Goal: Download file/media

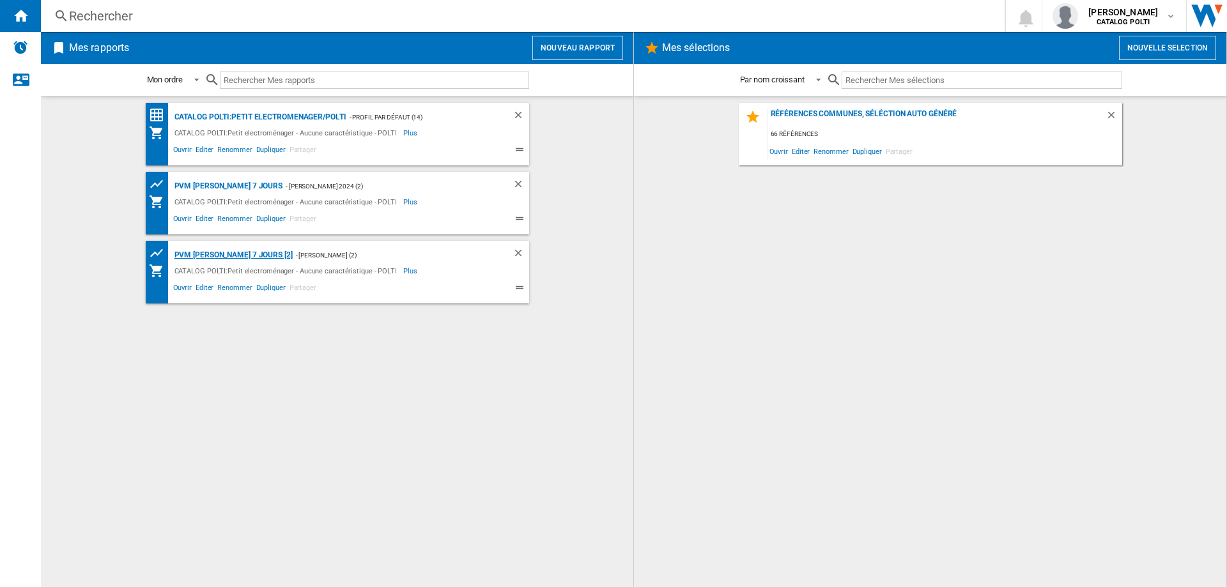
click at [229, 257] on div "PVM [PERSON_NAME] 7 jours [2]" at bounding box center [231, 255] width 121 height 16
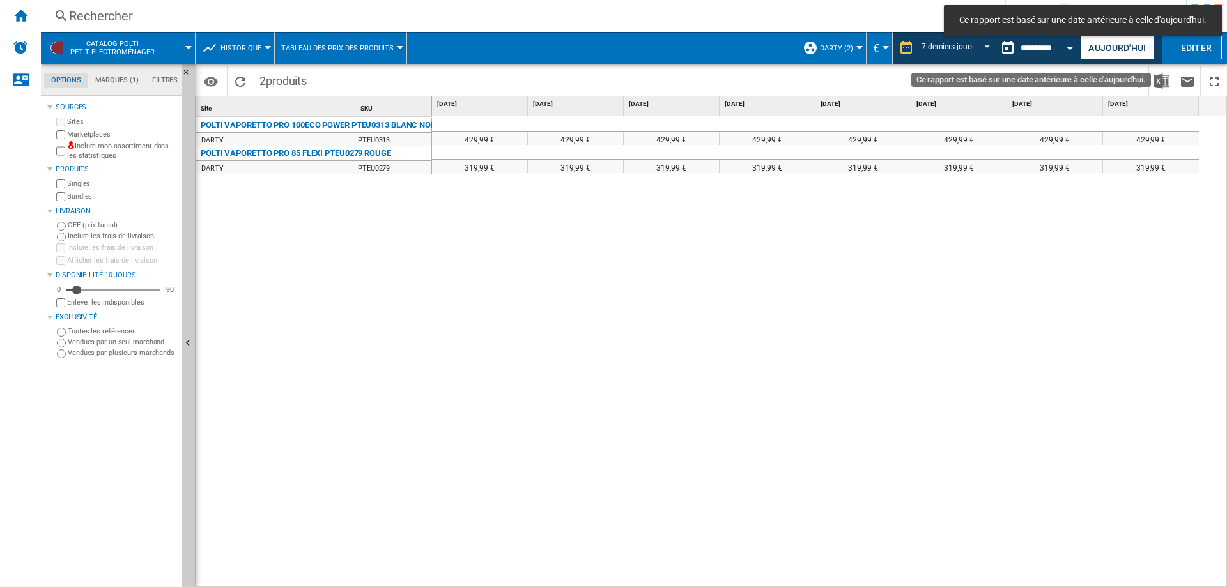
click at [1002, 50] on button "Ce rapport est basé sur une date antérieure à celle d'aujourd'hui." at bounding box center [1008, 48] width 26 height 26
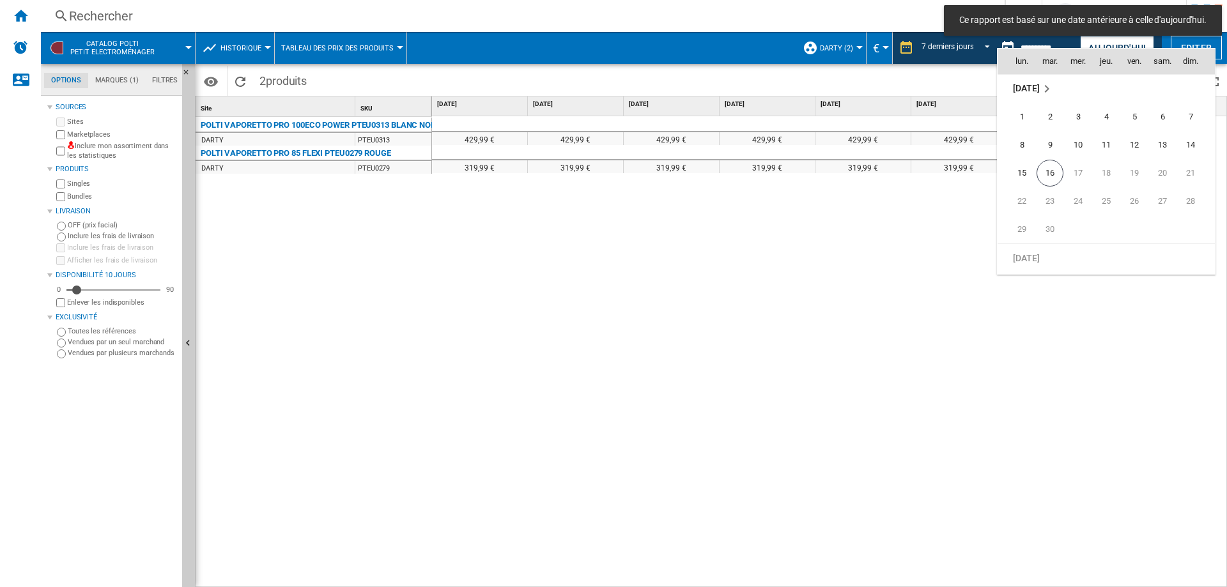
scroll to position [6098, 0]
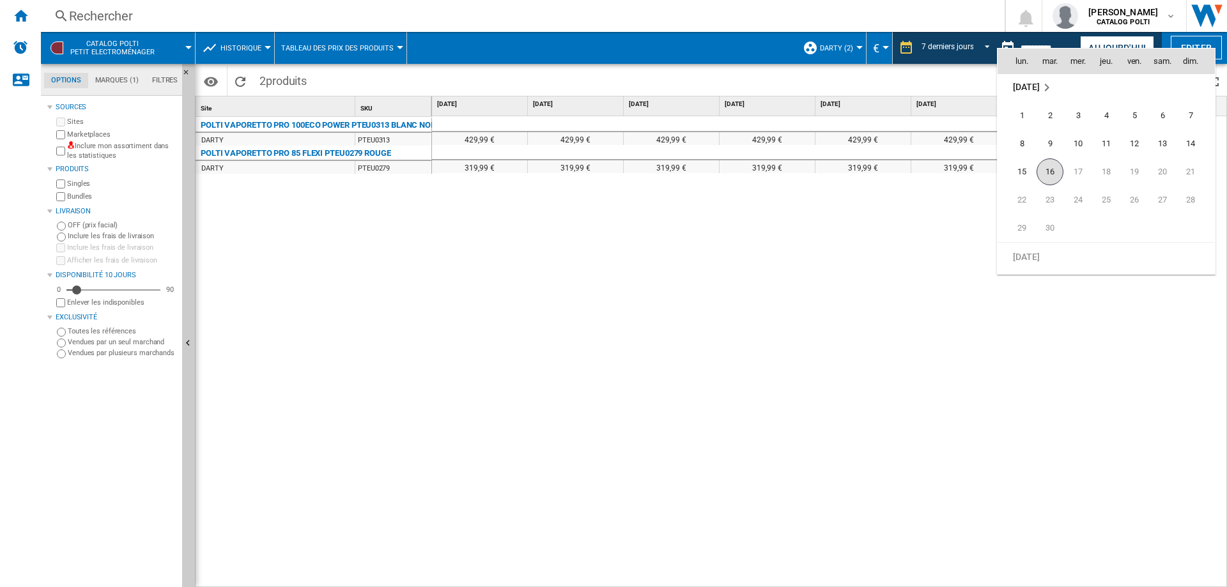
click at [1048, 173] on span "16" at bounding box center [1050, 171] width 27 height 27
type input "**********"
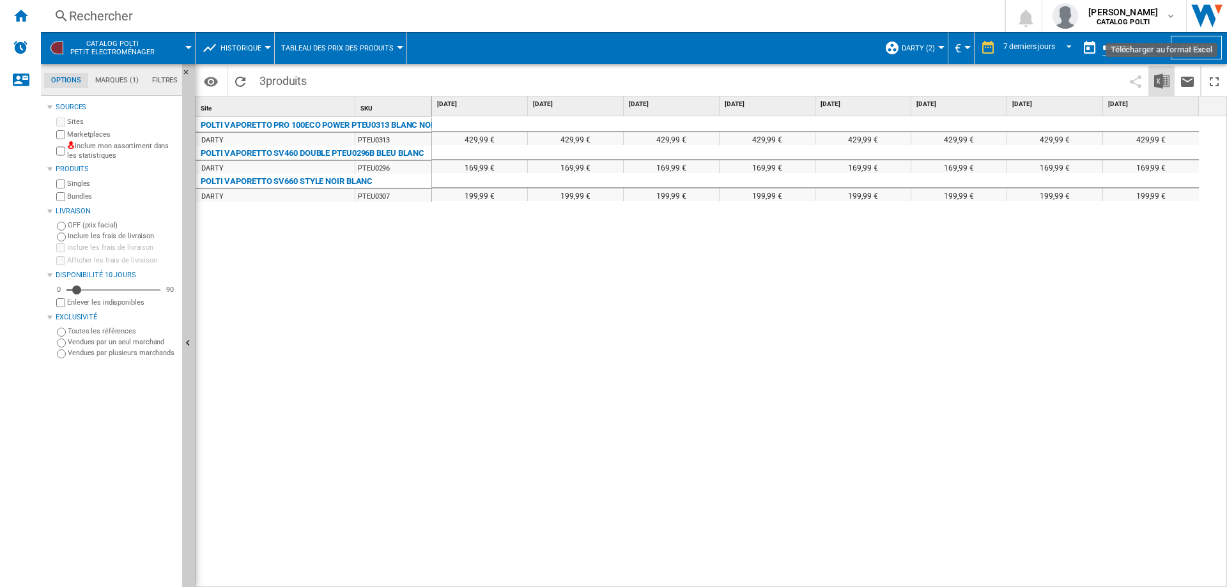
click at [1161, 82] on img "Télécharger au format Excel" at bounding box center [1161, 80] width 15 height 15
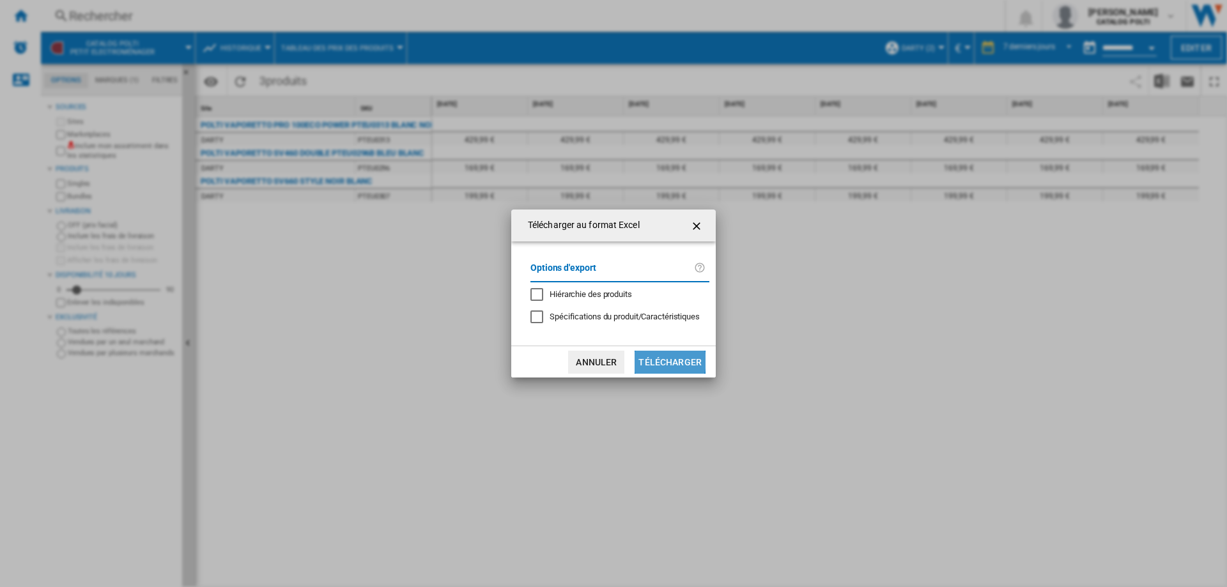
click at [656, 362] on button "Télécharger" at bounding box center [670, 362] width 71 height 23
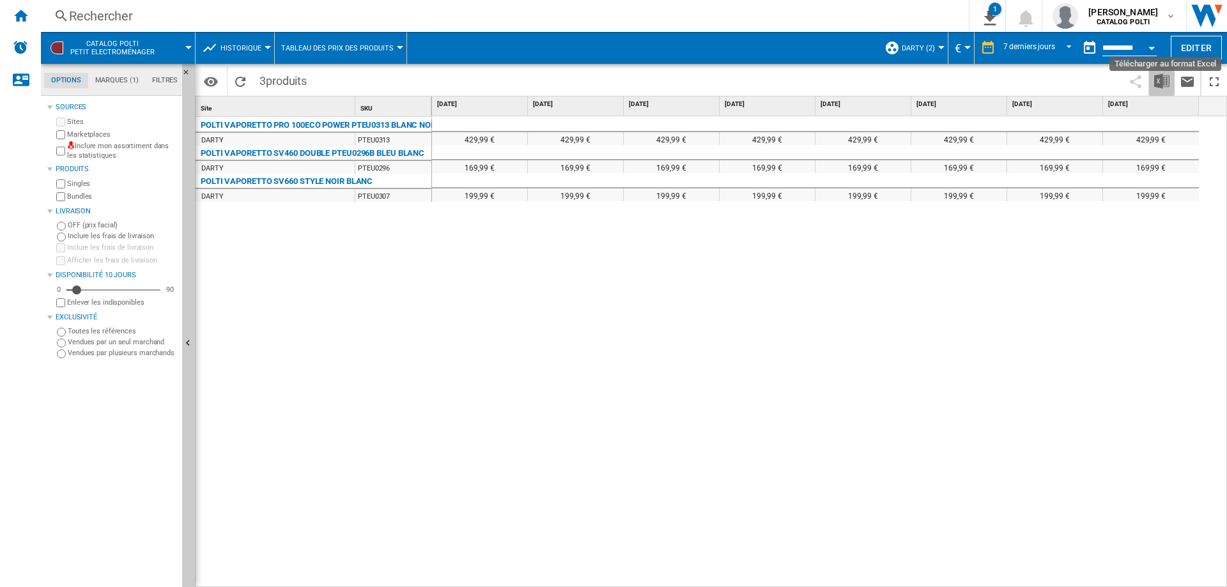
click at [1159, 81] on img "Télécharger au format Excel" at bounding box center [1161, 80] width 15 height 15
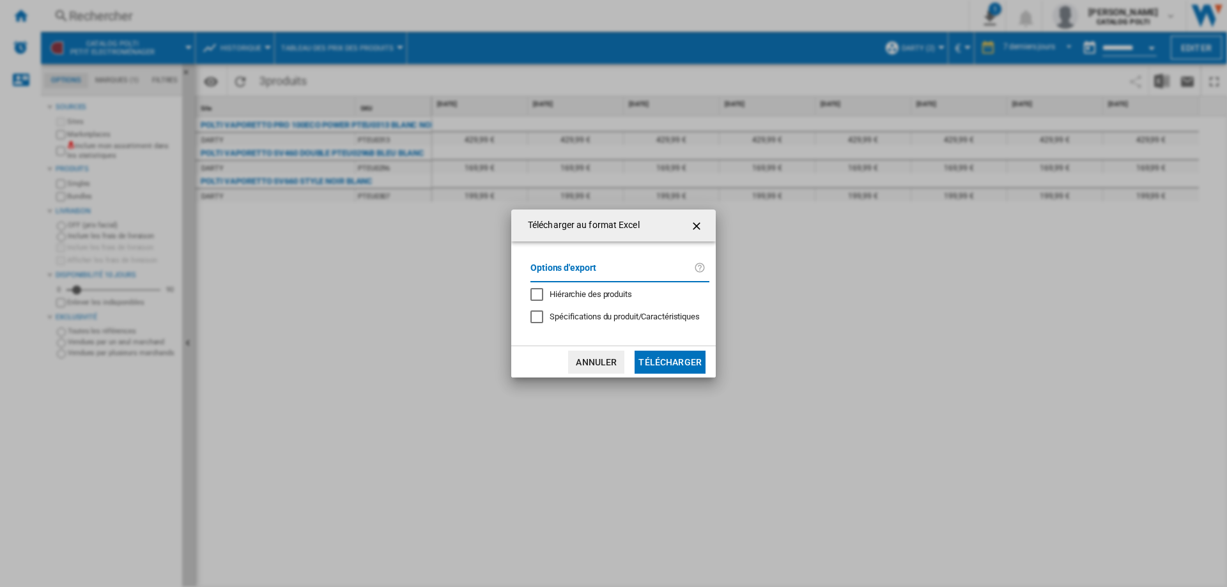
click at [659, 366] on button "Télécharger" at bounding box center [670, 362] width 71 height 23
